Goal: Task Accomplishment & Management: Use online tool/utility

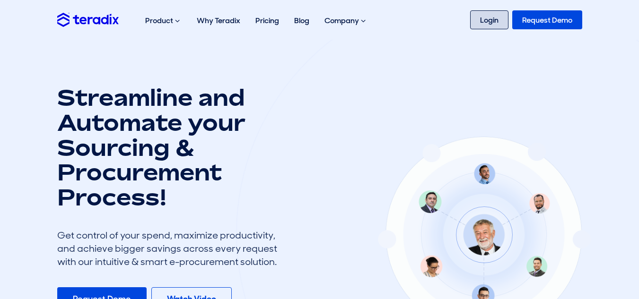
click at [477, 22] on link "Login" at bounding box center [489, 19] width 38 height 19
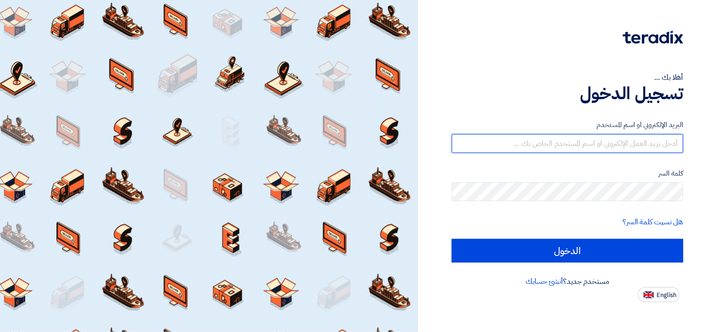
click at [555, 144] on input "text" at bounding box center [568, 143] width 232 height 19
type input "[EMAIL_ADDRESS][DOMAIN_NAME]"
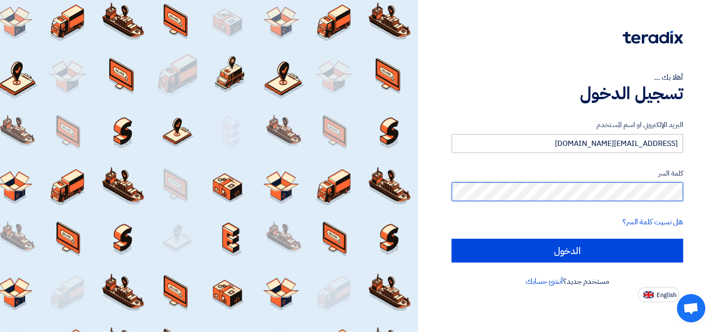
click at [452, 239] on input "الدخول" at bounding box center [568, 251] width 232 height 24
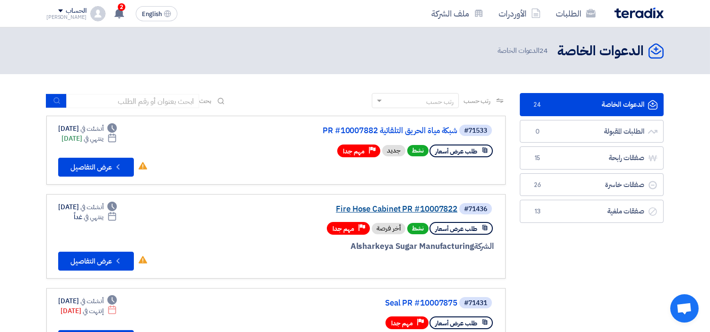
click at [376, 210] on link "Fire Hose Cabinet PR #10007822" at bounding box center [362, 209] width 189 height 9
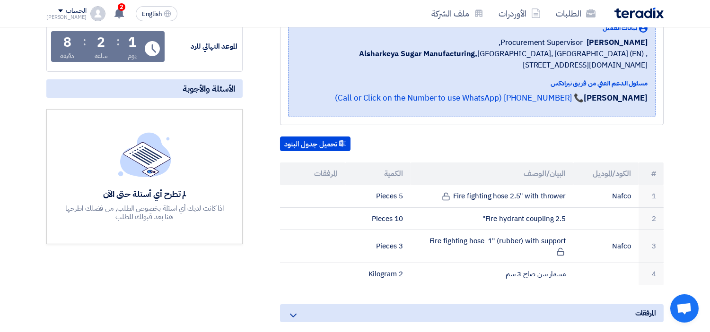
scroll to position [262, 0]
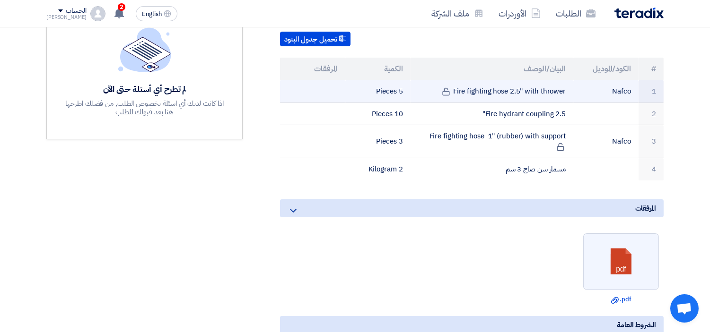
click at [541, 88] on td "Fire fighting hose 2.5" with thrower" at bounding box center [491, 91] width 163 height 22
